Goal: Task Accomplishment & Management: Use online tool/utility

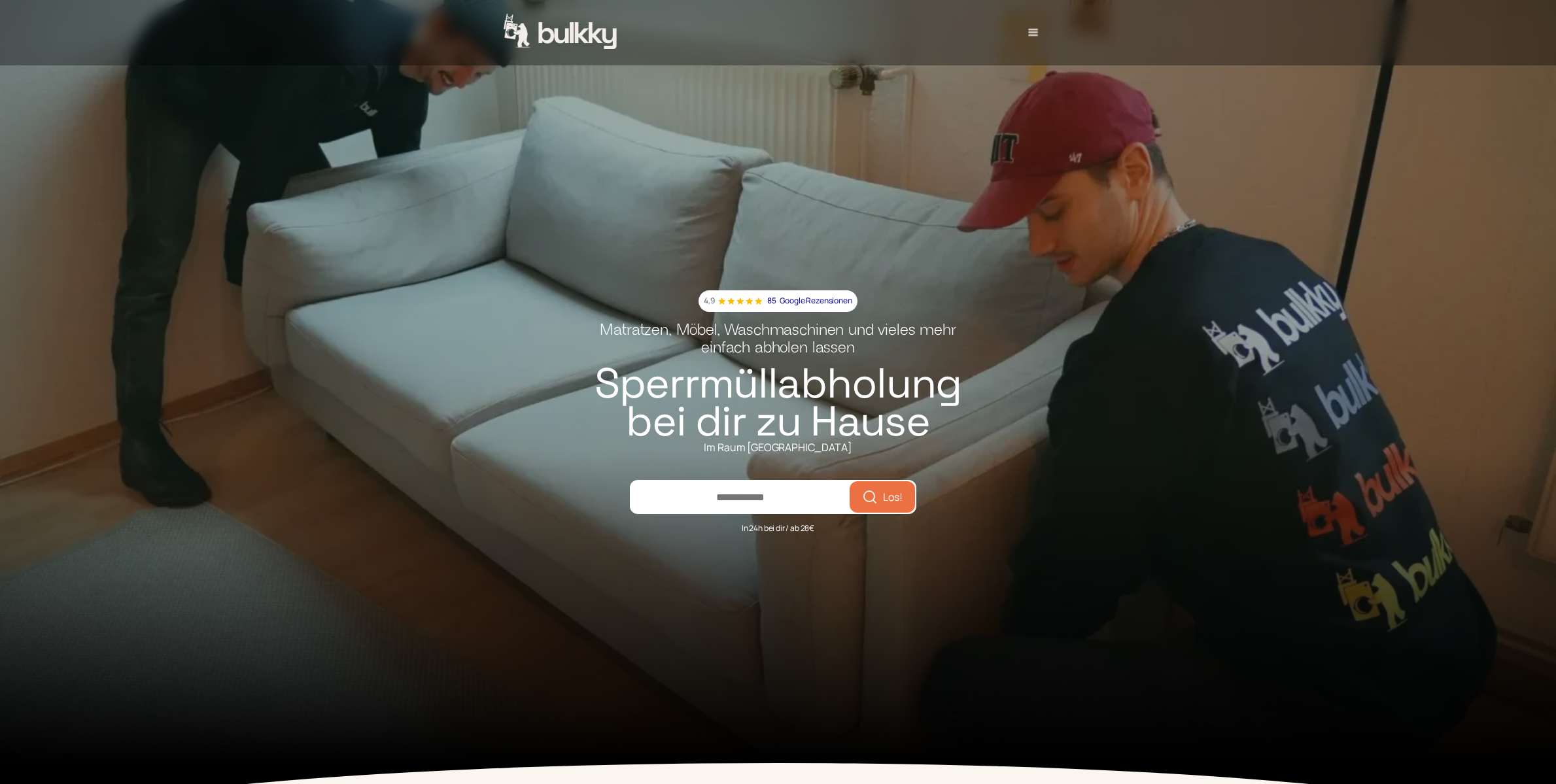
scroll to position [1, 2]
click at [1038, 28] on div "menu" at bounding box center [1034, 33] width 16 height 16
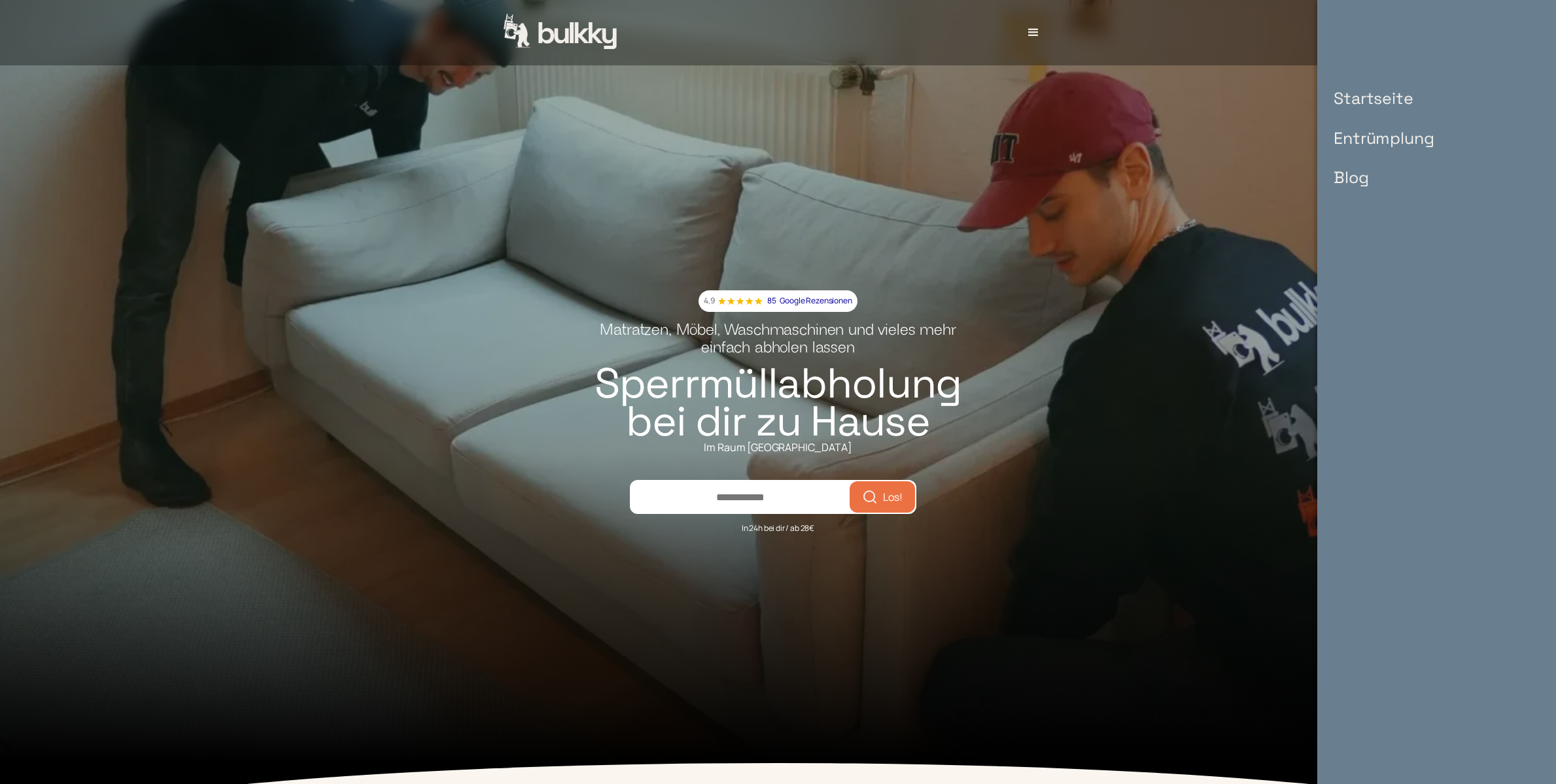
scroll to position [0, 0]
click at [1359, 139] on link "Entrümplung" at bounding box center [1383, 138] width 126 height 40
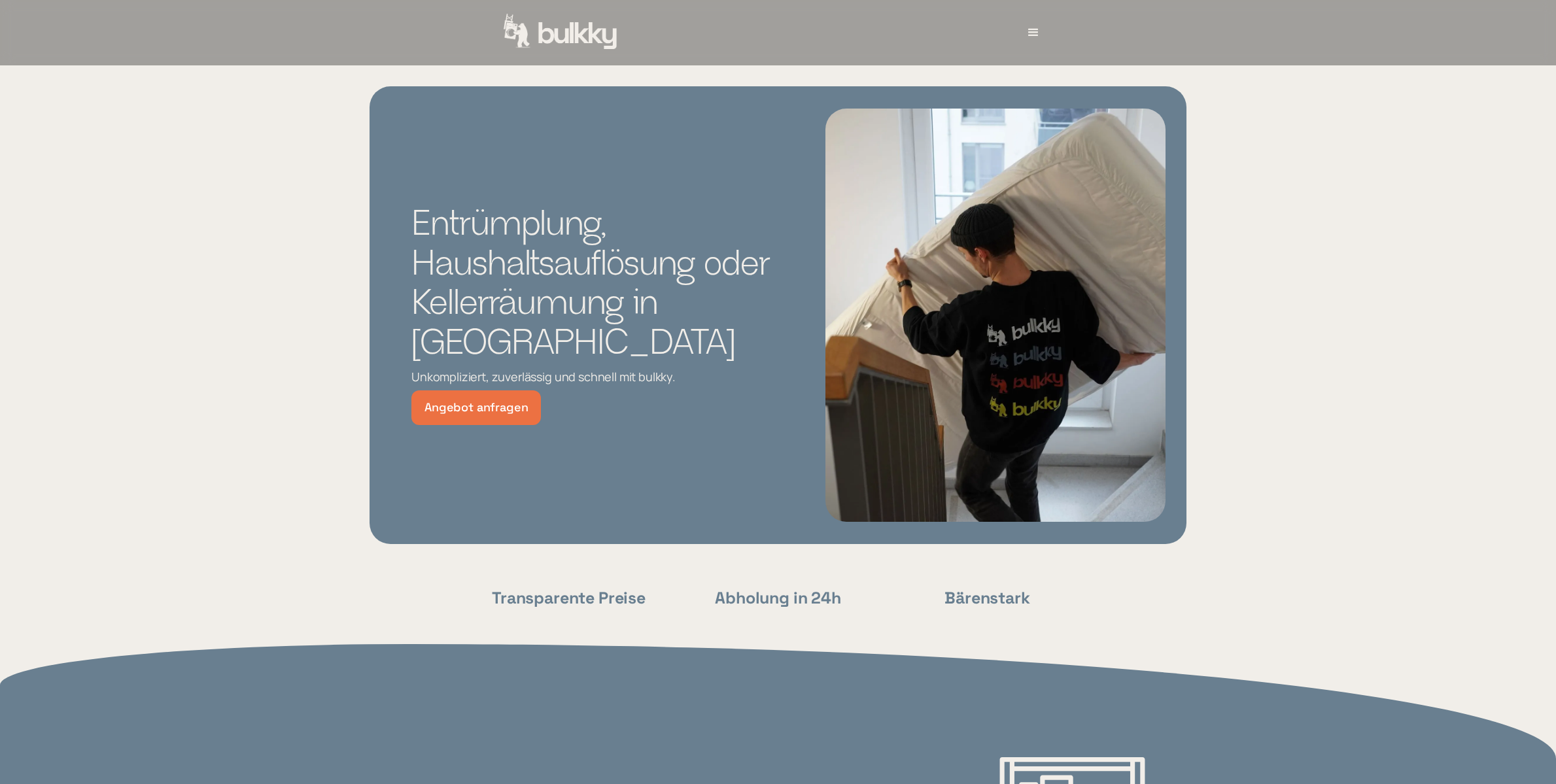
click at [583, 38] on img "home" at bounding box center [561, 32] width 115 height 38
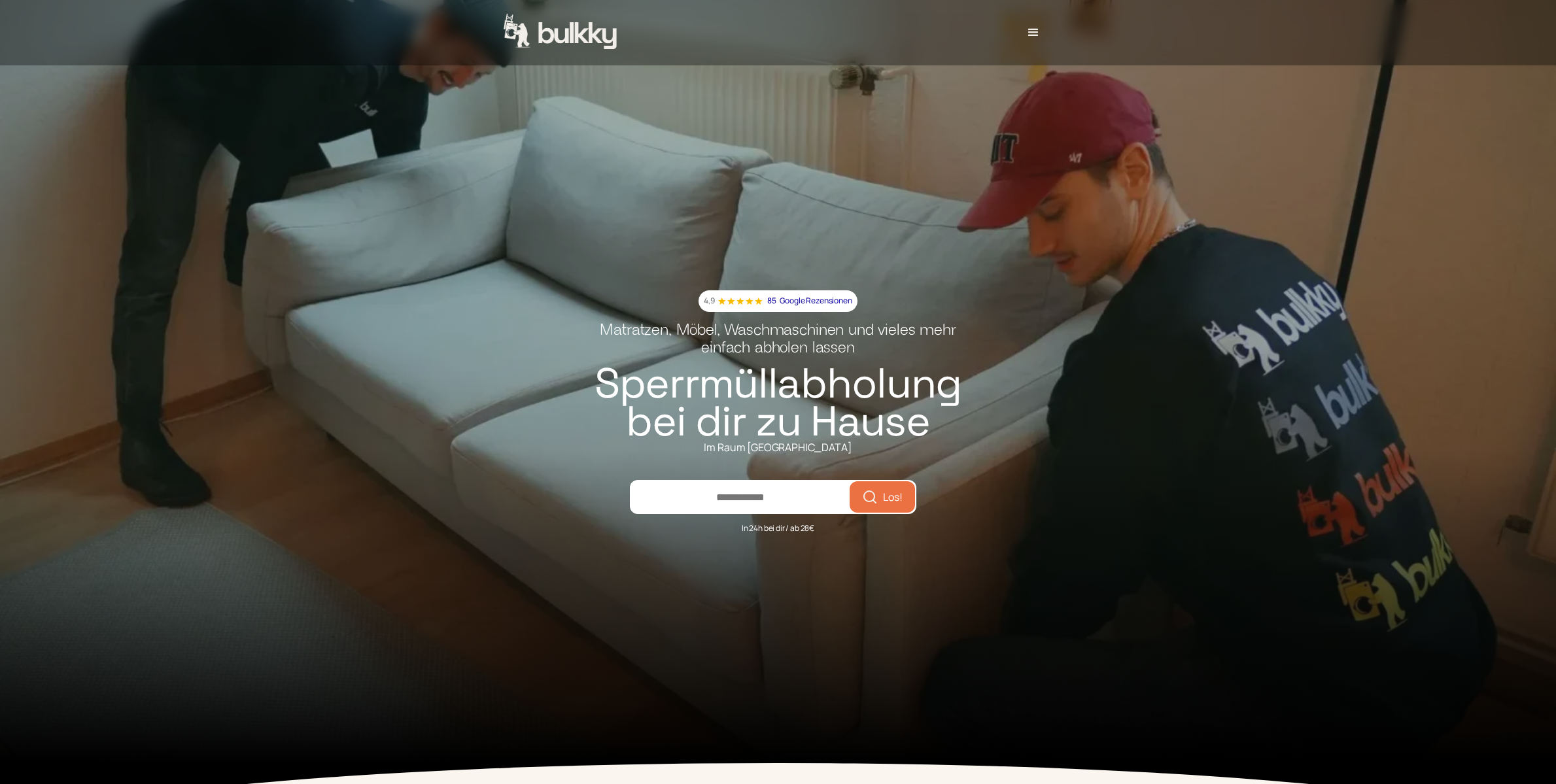
click at [737, 503] on input "number" at bounding box center [741, 496] width 218 height 31
type input "*****"
click at [883, 499] on span "Los!" at bounding box center [892, 496] width 19 height 10
